Goal: Transaction & Acquisition: Download file/media

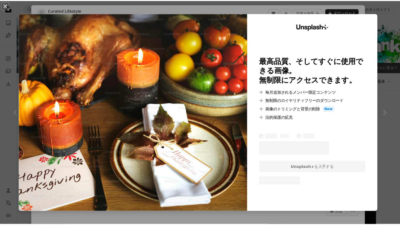
scroll to position [4969, 0]
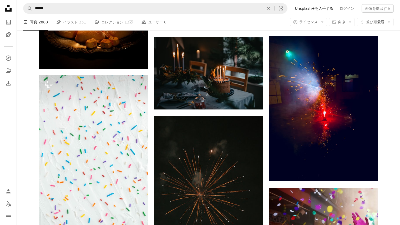
scroll to position [5987, 0]
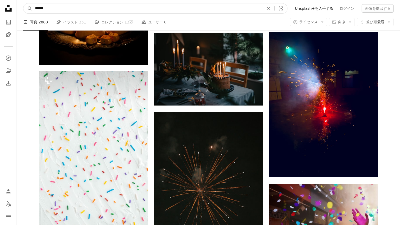
drag, startPoint x: 87, startPoint y: 1, endPoint x: 87, endPoint y: 7, distance: 5.5
click at [87, 7] on nav "A magnifying glass ****** An X shape Visual search Filters Unsplash+を入手する ログイン …" at bounding box center [208, 8] width 383 height 17
click at [87, 7] on input "******" at bounding box center [147, 8] width 230 height 10
type input "*"
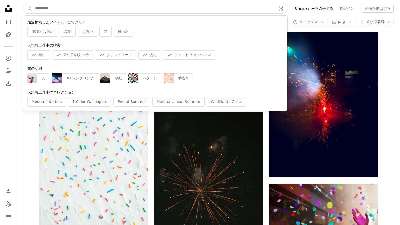
type input "*"
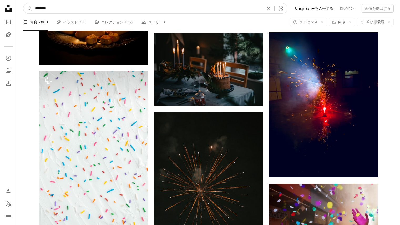
type input "******"
click button "A magnifying glass" at bounding box center [27, 8] width 9 height 10
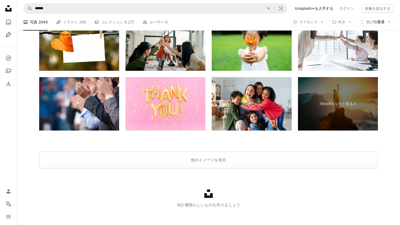
scroll to position [920, 0]
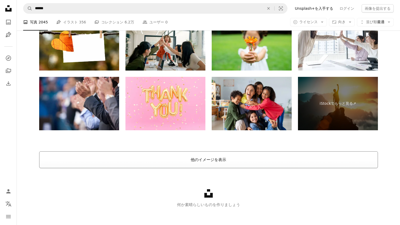
click at [196, 156] on button "他のイメージを表示" at bounding box center [208, 159] width 338 height 17
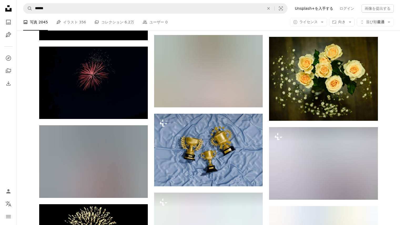
scroll to position [3460, 0]
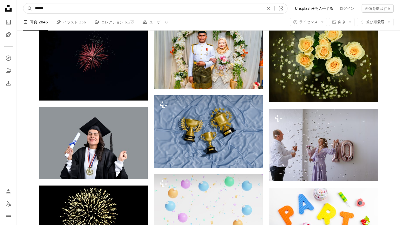
click at [91, 8] on input "******" at bounding box center [147, 8] width 230 height 10
type input "***"
click at [23, 3] on button "A magnifying glass" at bounding box center [27, 8] width 9 height 10
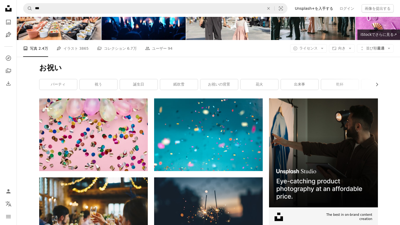
scroll to position [22, 0]
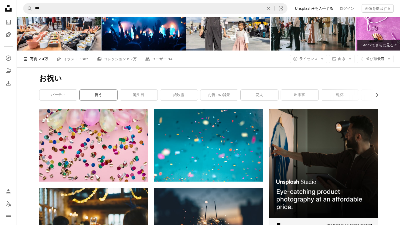
click at [101, 91] on link "祝う" at bounding box center [99, 95] width 38 height 11
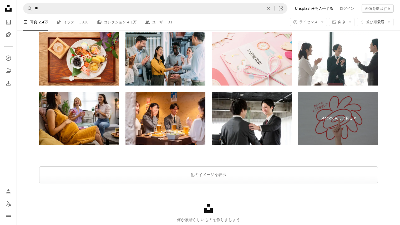
scroll to position [844, 0]
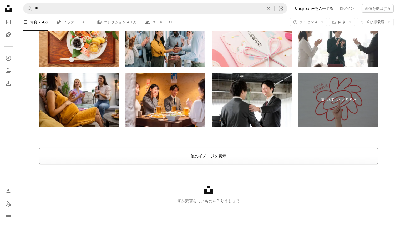
click at [213, 155] on button "他のイメージを表示" at bounding box center [208, 155] width 338 height 17
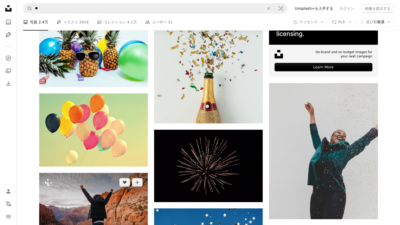
scroll to position [195, 0]
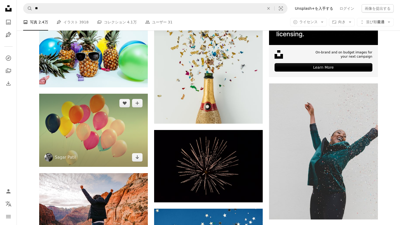
click at [106, 138] on img at bounding box center [93, 130] width 109 height 73
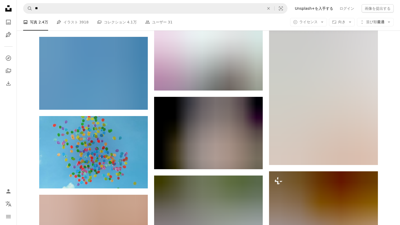
scroll to position [1575, 0]
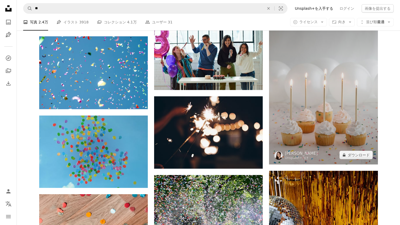
click at [346, 119] on img at bounding box center [323, 82] width 109 height 163
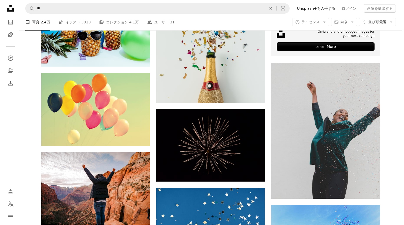
scroll to position [215, 0]
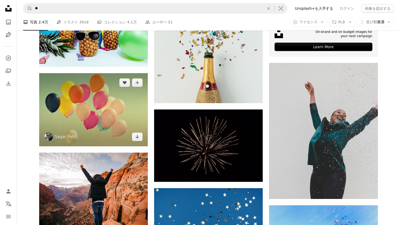
click at [75, 111] on img at bounding box center [93, 109] width 109 height 73
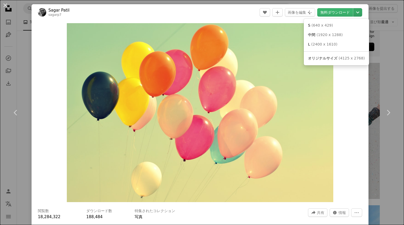
click at [354, 14] on icon "Chevron down" at bounding box center [357, 12] width 8 height 6
click at [333, 33] on span "( 1920 x 1288 )" at bounding box center [329, 35] width 26 height 4
